Goal: Find specific page/section: Find specific page/section

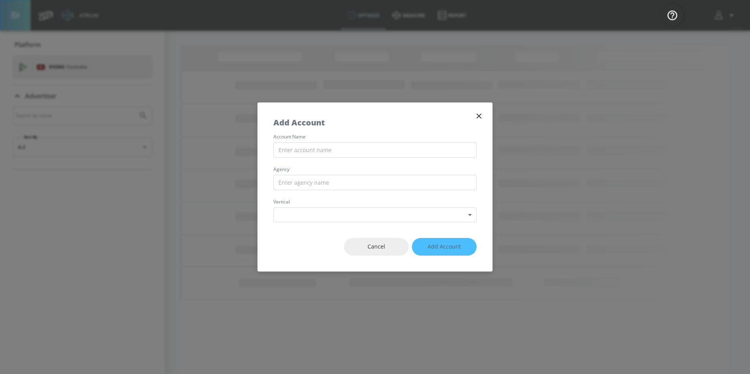
click at [477, 117] on icon "button" at bounding box center [478, 116] width 9 height 9
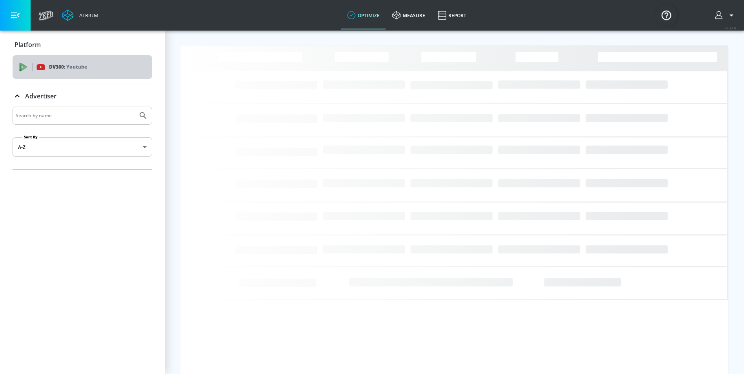
click at [40, 73] on div "DV360: Youtube" at bounding box center [83, 67] width 140 height 24
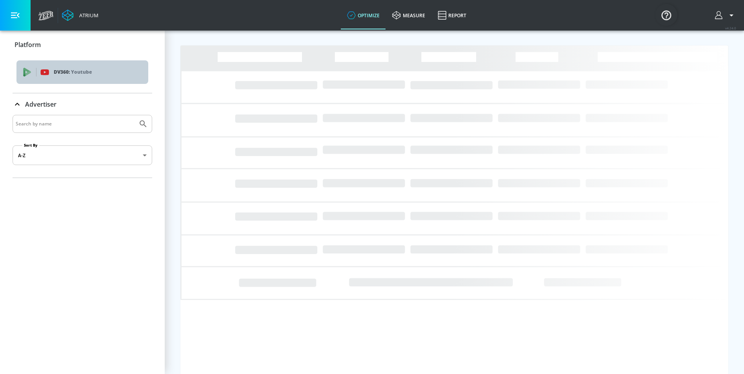
click at [40, 73] on span "DV360: Youtube" at bounding box center [82, 72] width 119 height 9
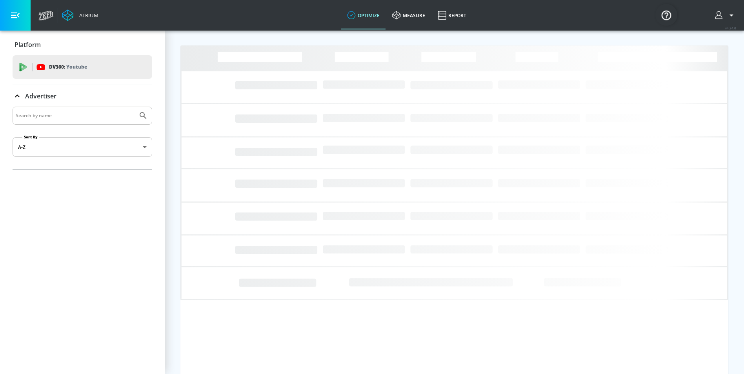
click at [40, 73] on div "DV360: Youtube" at bounding box center [83, 67] width 140 height 24
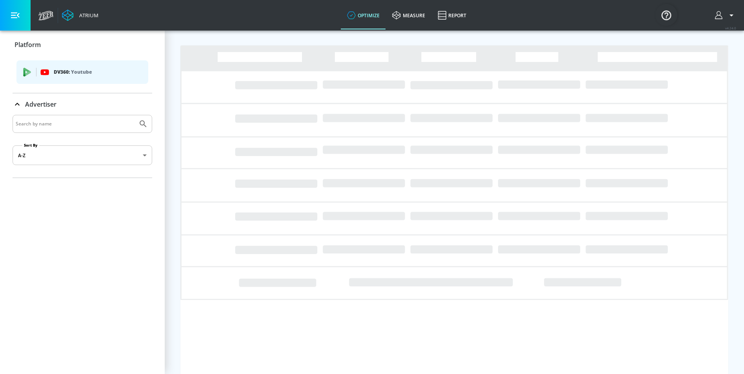
click at [40, 73] on icon "list of platforms" at bounding box center [44, 72] width 9 height 9
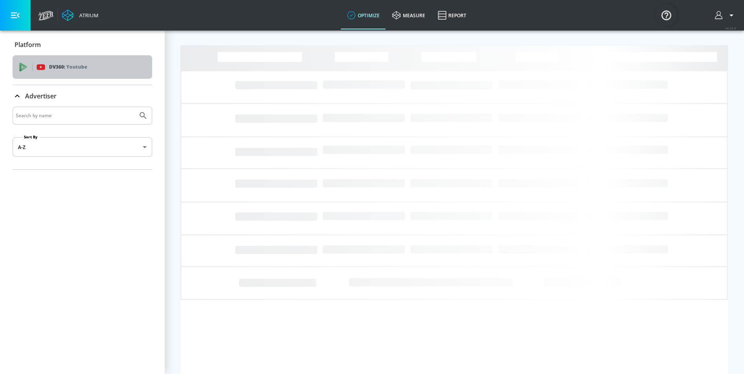
click at [40, 73] on div "DV360: Youtube" at bounding box center [83, 67] width 140 height 24
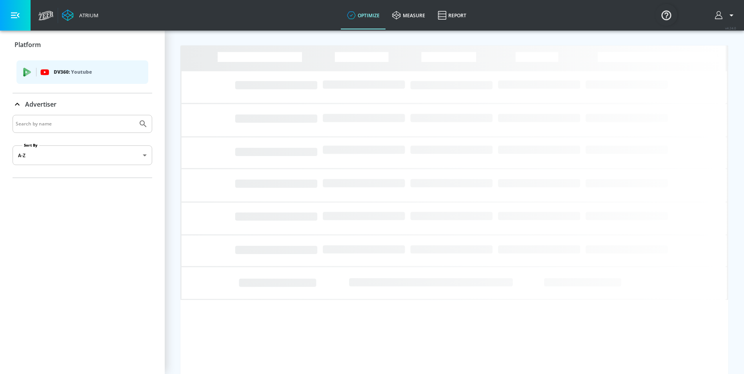
click at [16, 73] on div "DV360: Youtube" at bounding box center [83, 74] width 140 height 38
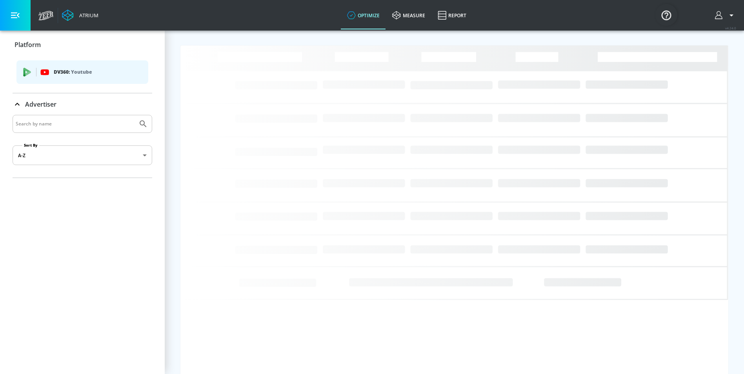
click at [39, 134] on form "Sort By A-Z asc ​" at bounding box center [83, 146] width 140 height 63
click at [39, 125] on input "Search by name" at bounding box center [75, 124] width 119 height 10
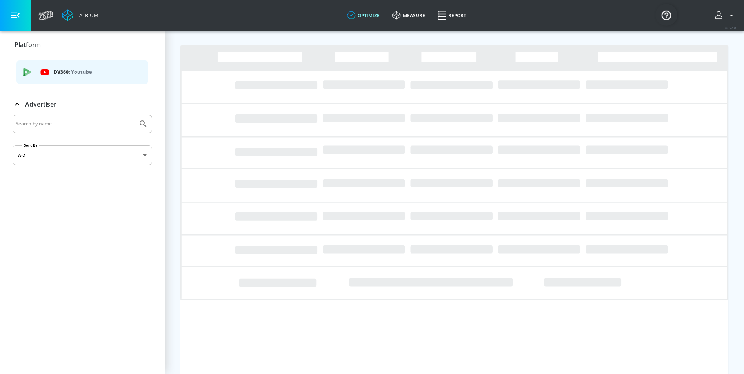
click at [16, 103] on icon at bounding box center [17, 104] width 9 height 9
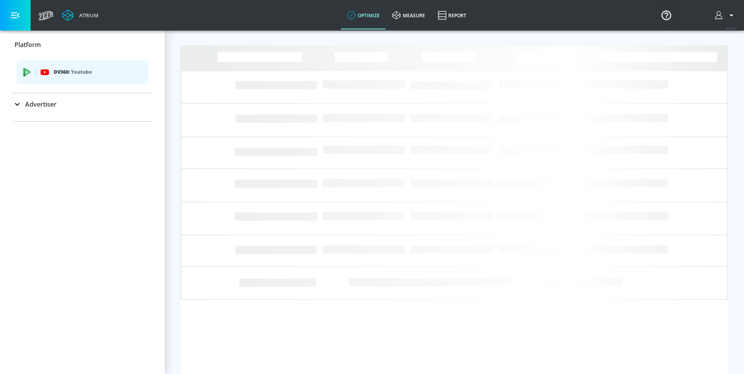
click at [16, 103] on icon at bounding box center [17, 104] width 9 height 9
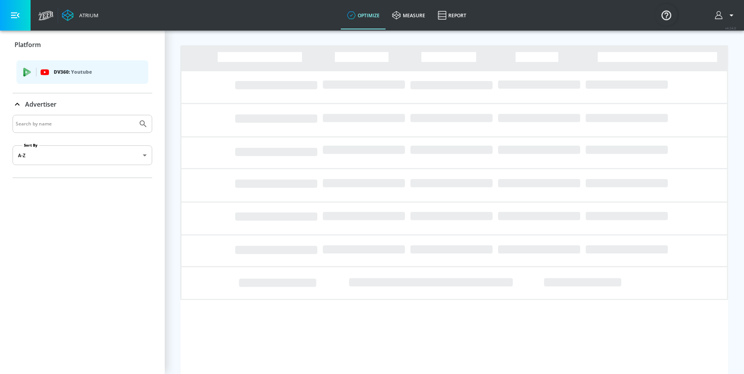
click at [25, 23] on button "button" at bounding box center [15, 15] width 31 height 31
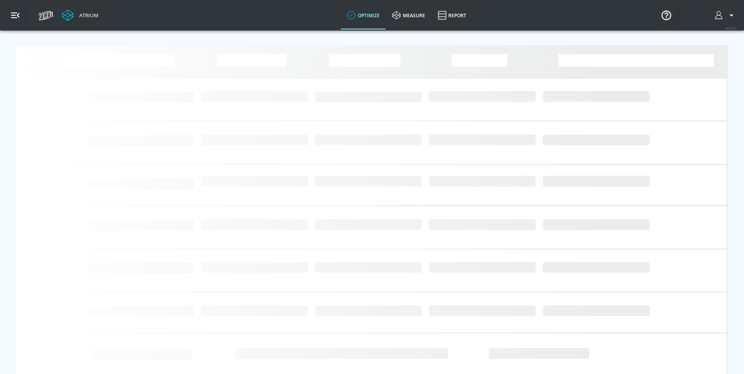
click at [15, 23] on button "button" at bounding box center [15, 15] width 31 height 31
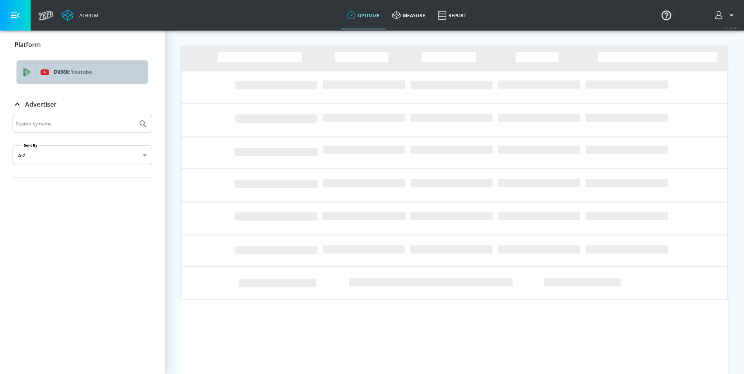
click at [43, 74] on icon "list of platforms" at bounding box center [44, 71] width 8 height 5
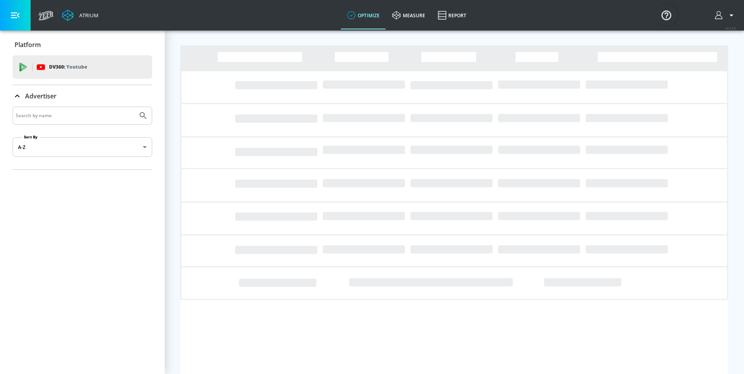
click at [43, 74] on div "DV360: Youtube" at bounding box center [83, 67] width 140 height 24
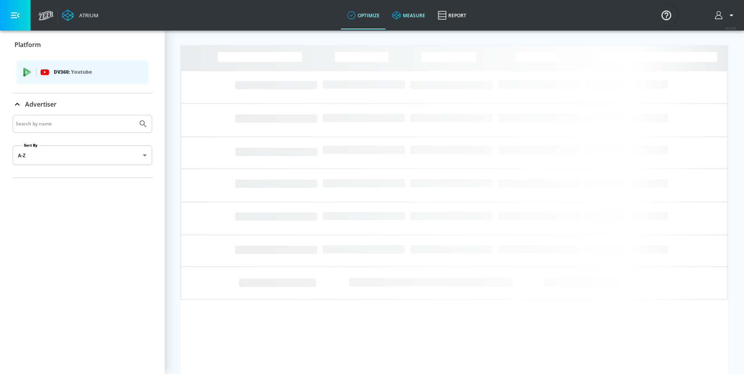
click at [396, 12] on icon at bounding box center [396, 15] width 9 height 9
